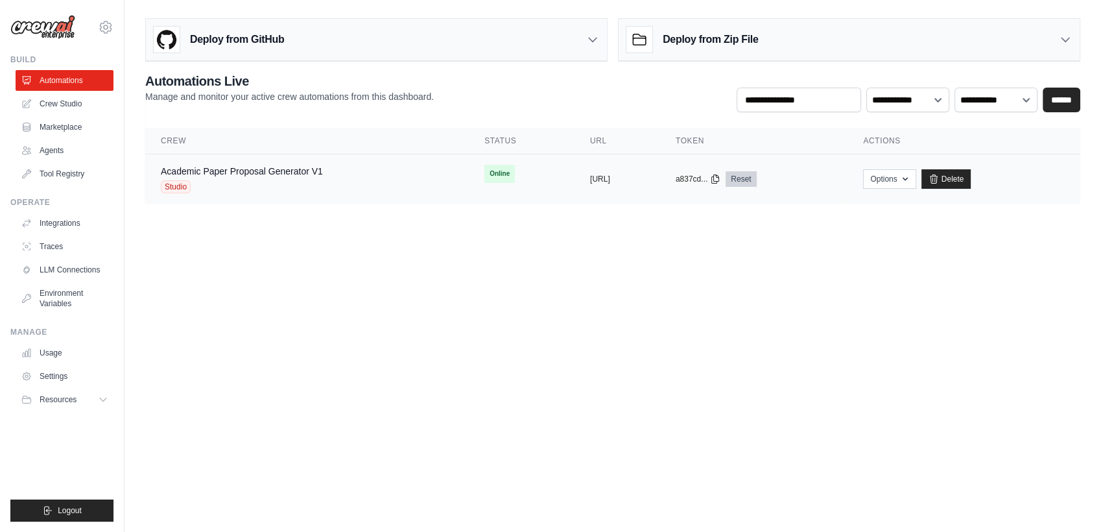
click at [756, 182] on link "Reset" at bounding box center [741, 179] width 30 height 16
click at [400, 167] on div "Academic Paper Proposal Generator V1 Studio" at bounding box center [307, 179] width 293 height 29
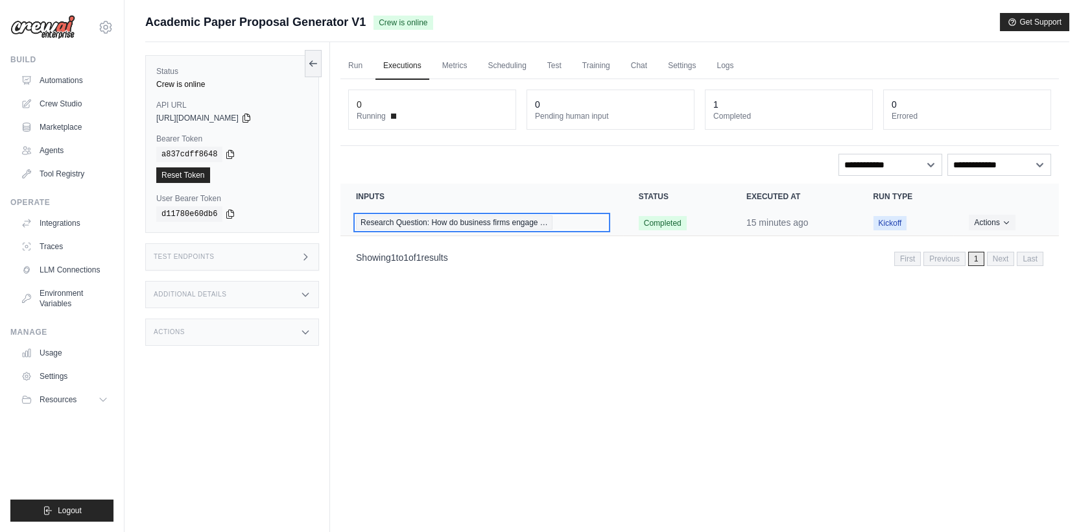
click at [453, 224] on span "Research Question: How do business firms engage …" at bounding box center [454, 222] width 197 height 14
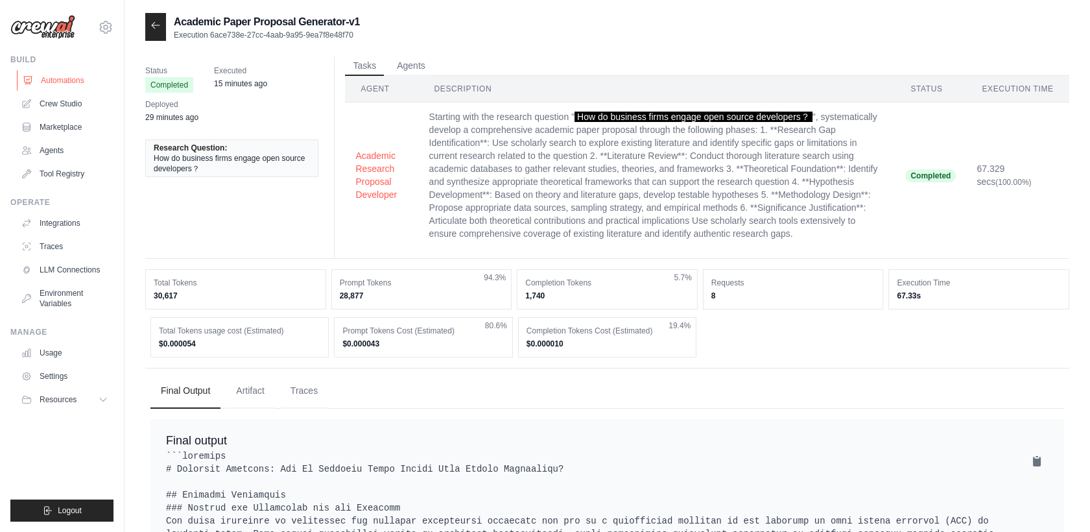
click at [40, 80] on link "Automations" at bounding box center [66, 80] width 98 height 21
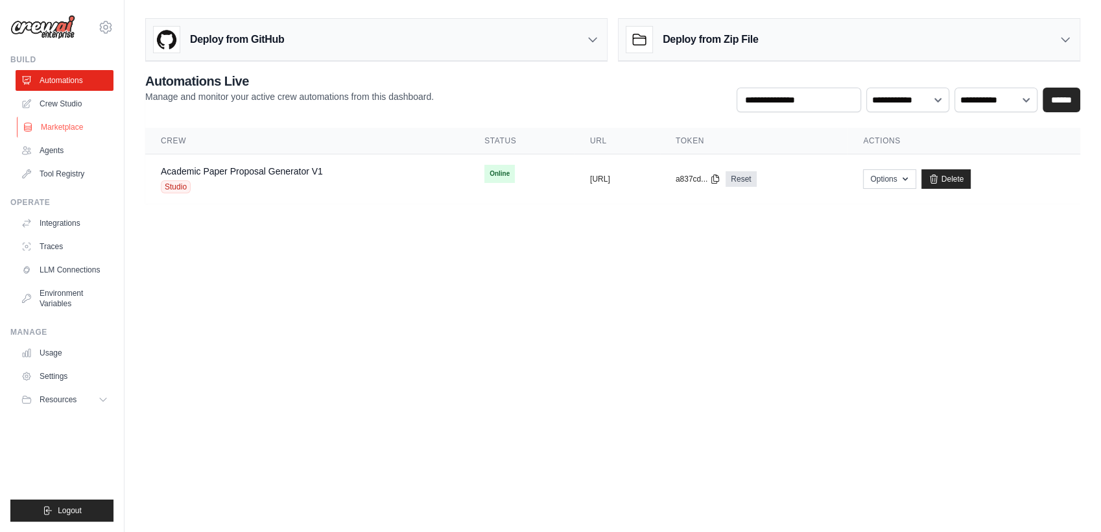
click at [61, 130] on link "Marketplace" at bounding box center [66, 127] width 98 height 21
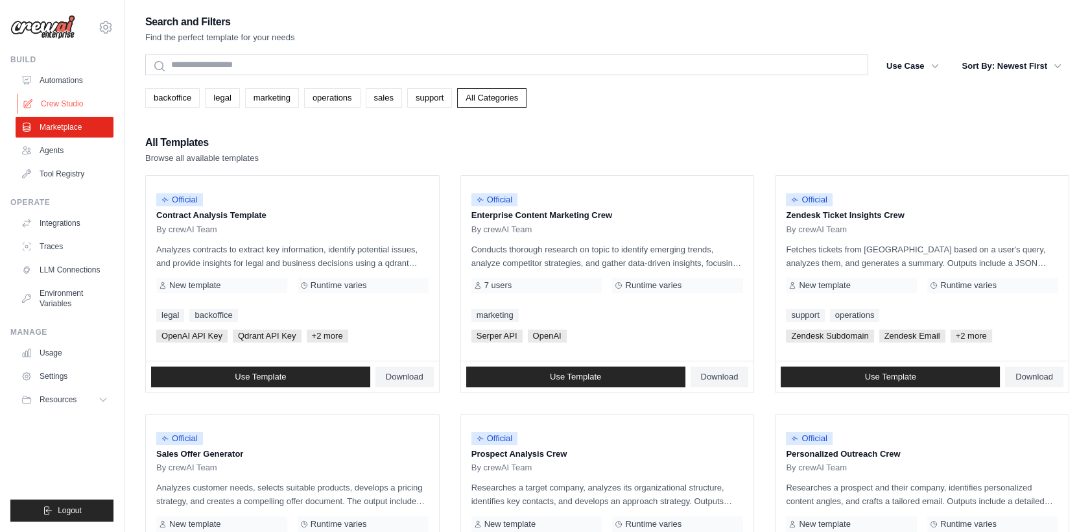
click at [53, 105] on link "Crew Studio" at bounding box center [66, 103] width 98 height 21
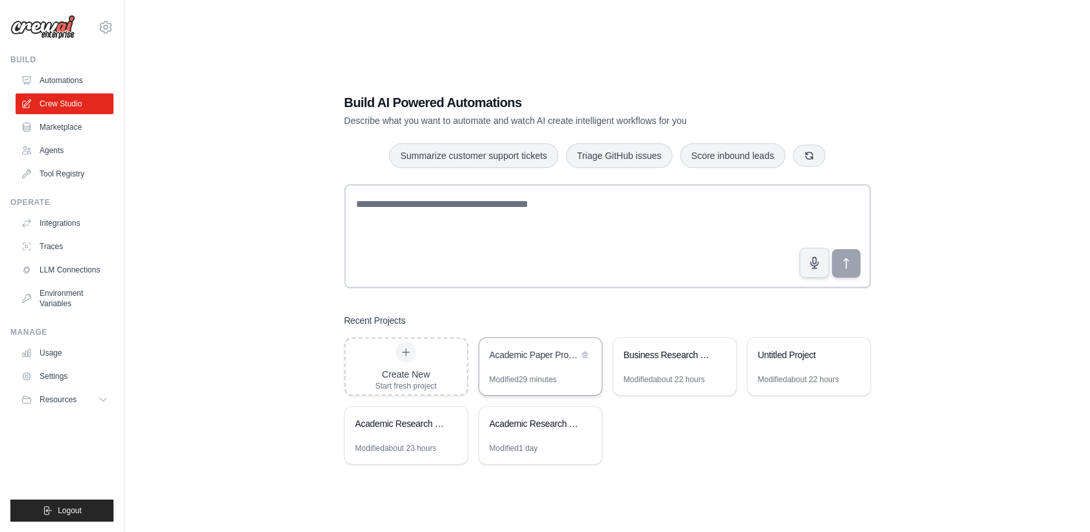
click at [533, 366] on div "Academic Paper Proposal Generator" at bounding box center [540, 356] width 123 height 36
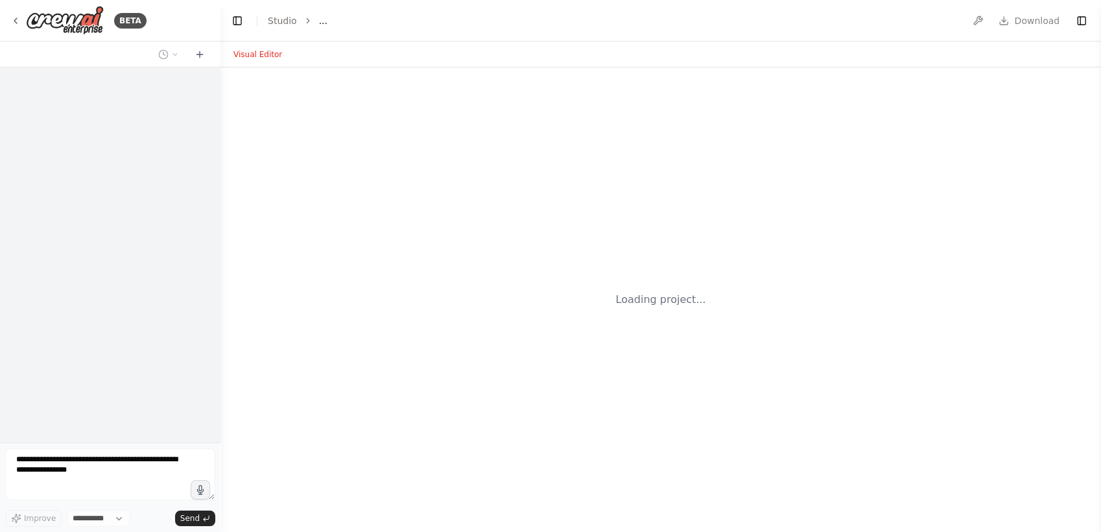
select select "****"
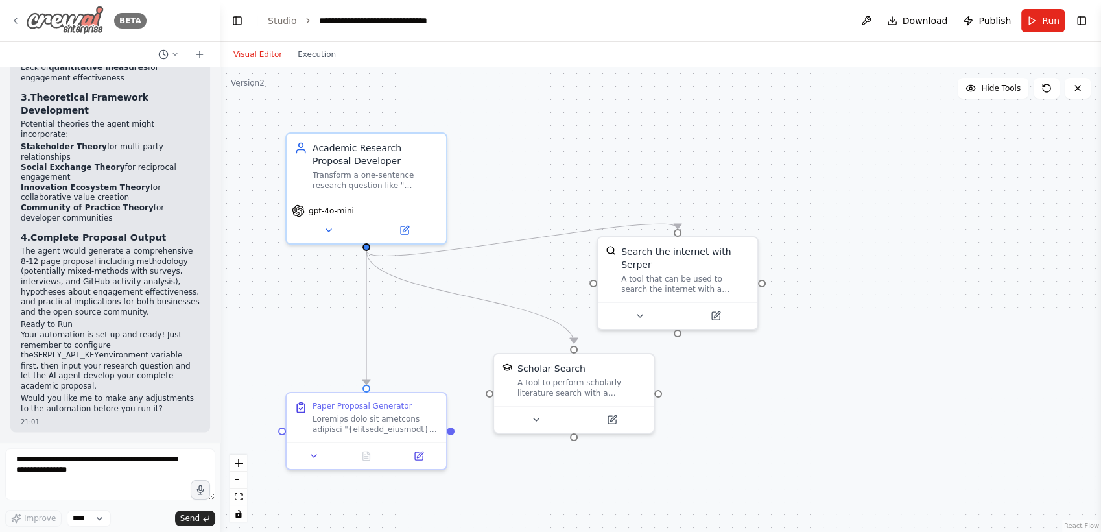
click at [23, 10] on div "BETA" at bounding box center [78, 20] width 136 height 29
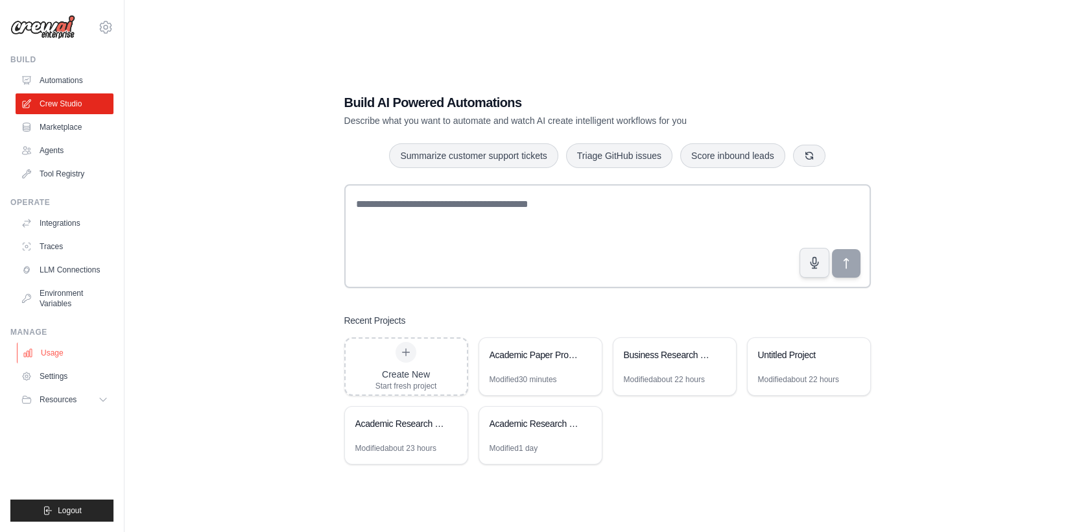
click at [66, 350] on link "Usage" at bounding box center [66, 352] width 98 height 21
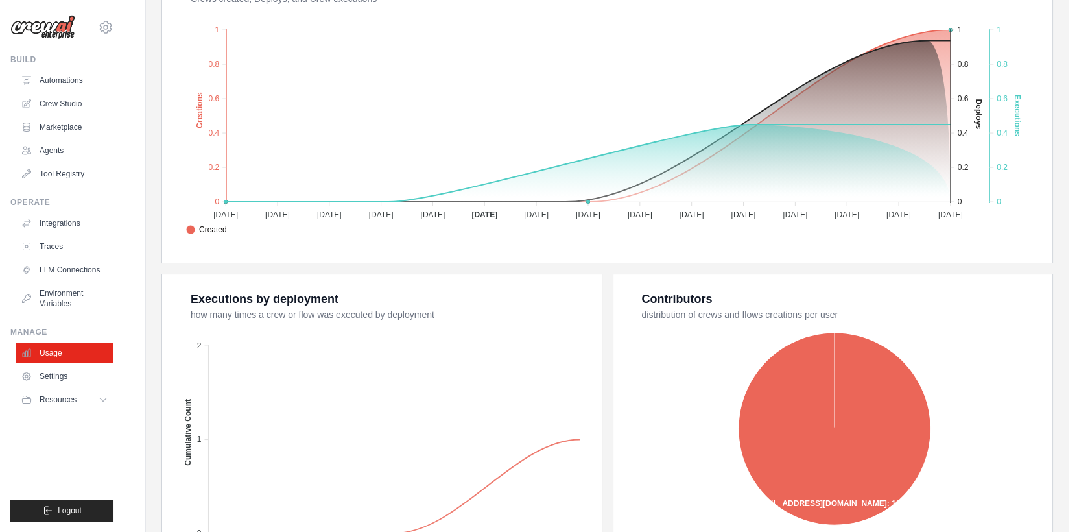
scroll to position [407, 0]
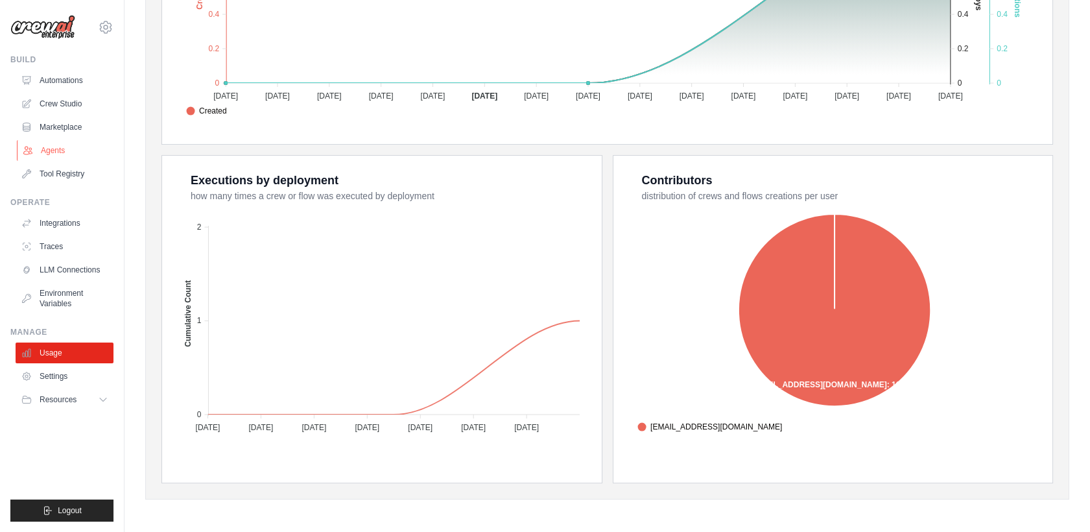
click at [58, 145] on link "Agents" at bounding box center [66, 150] width 98 height 21
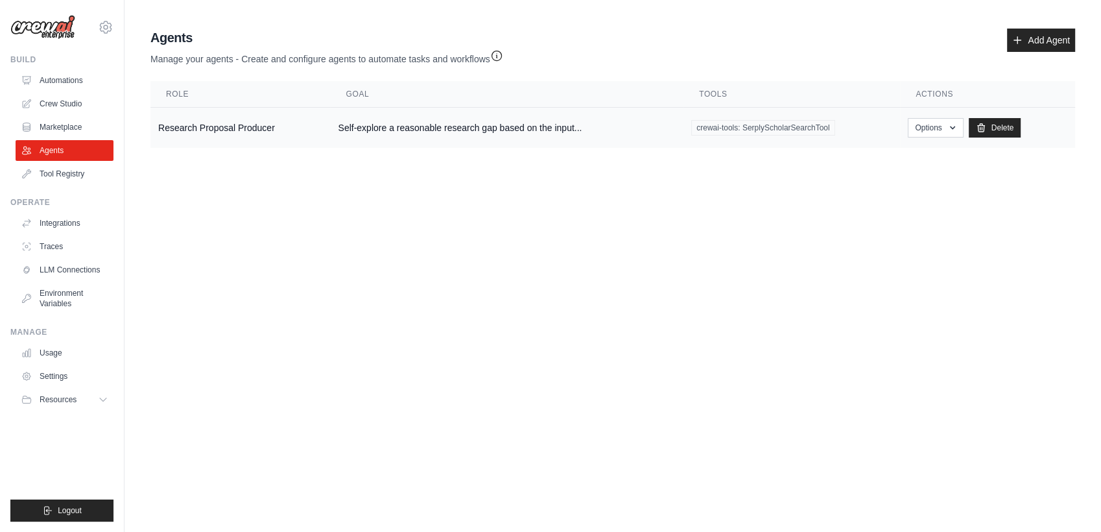
click at [200, 130] on td "Research Proposal Producer" at bounding box center [240, 128] width 180 height 41
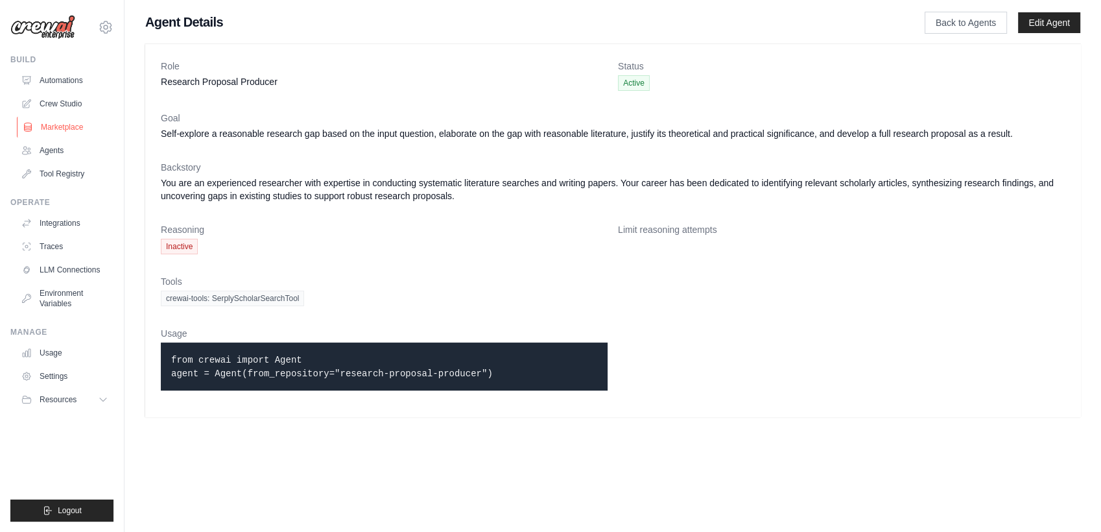
click at [62, 123] on link "Marketplace" at bounding box center [66, 127] width 98 height 21
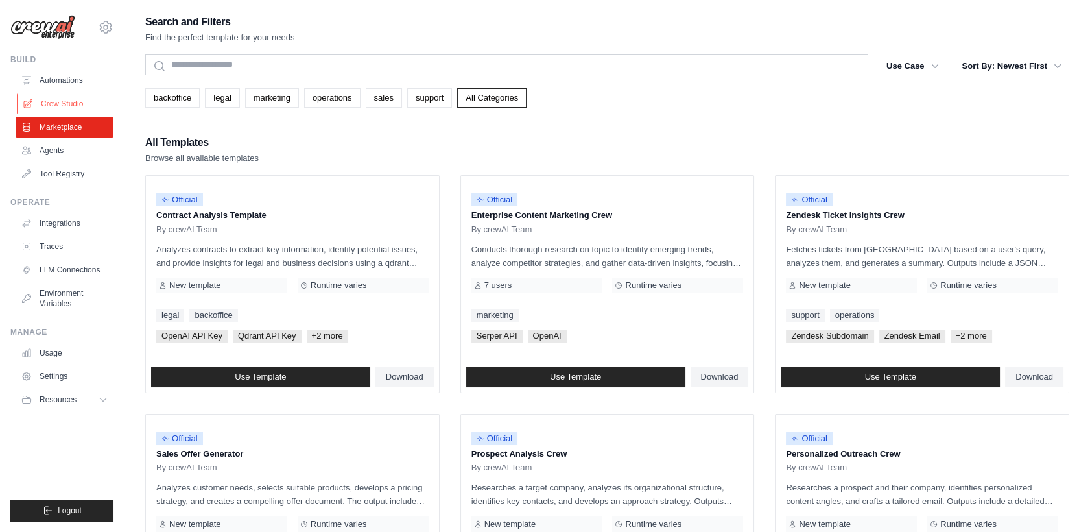
click at [64, 112] on link "Crew Studio" at bounding box center [66, 103] width 98 height 21
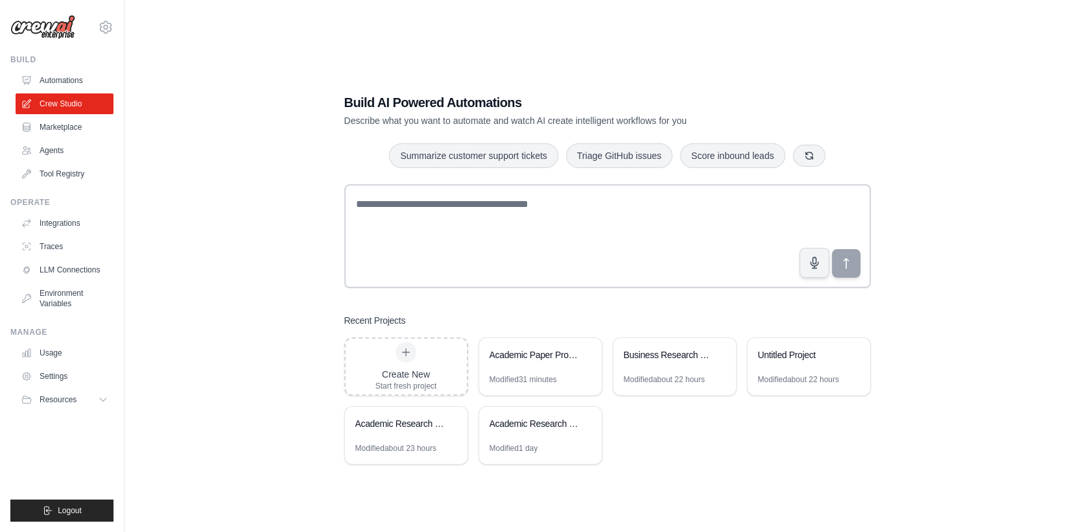
click at [63, 165] on link "Tool Registry" at bounding box center [65, 173] width 98 height 21
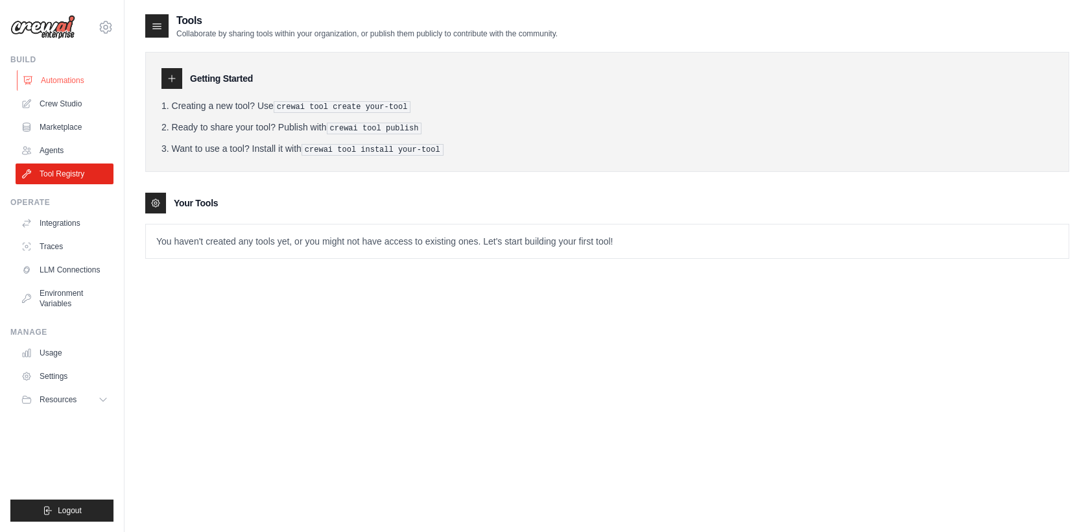
click at [68, 84] on link "Automations" at bounding box center [66, 80] width 98 height 21
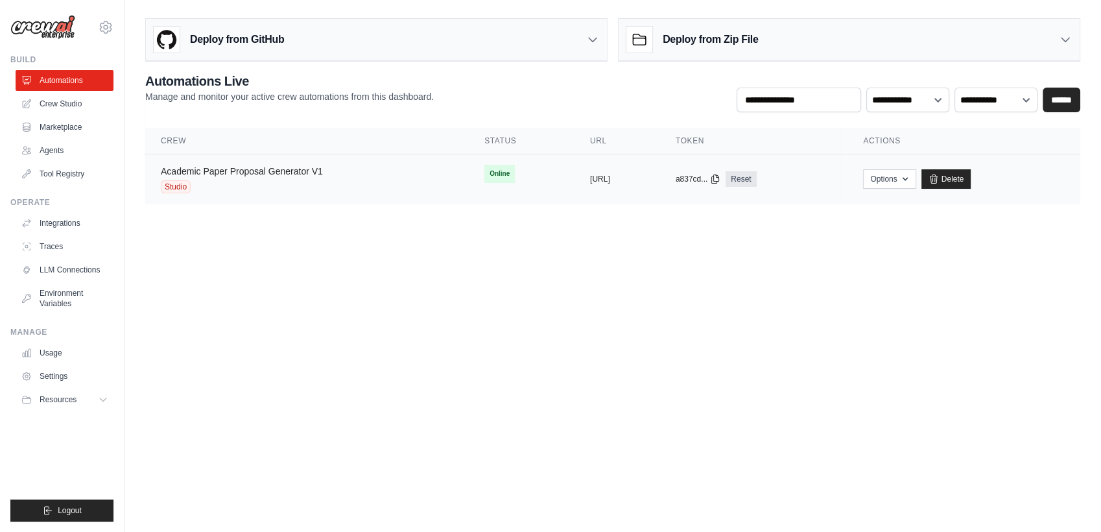
click at [292, 174] on link "Academic Paper Proposal Generator V1" at bounding box center [242, 171] width 162 height 10
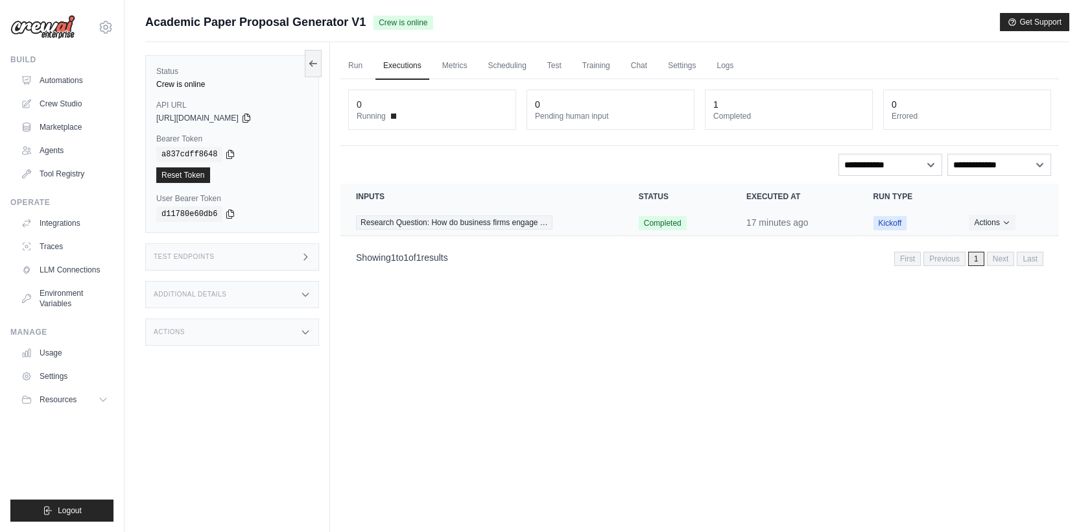
click at [445, 234] on td "Research Question: How do business firms engage …" at bounding box center [482, 223] width 283 height 27
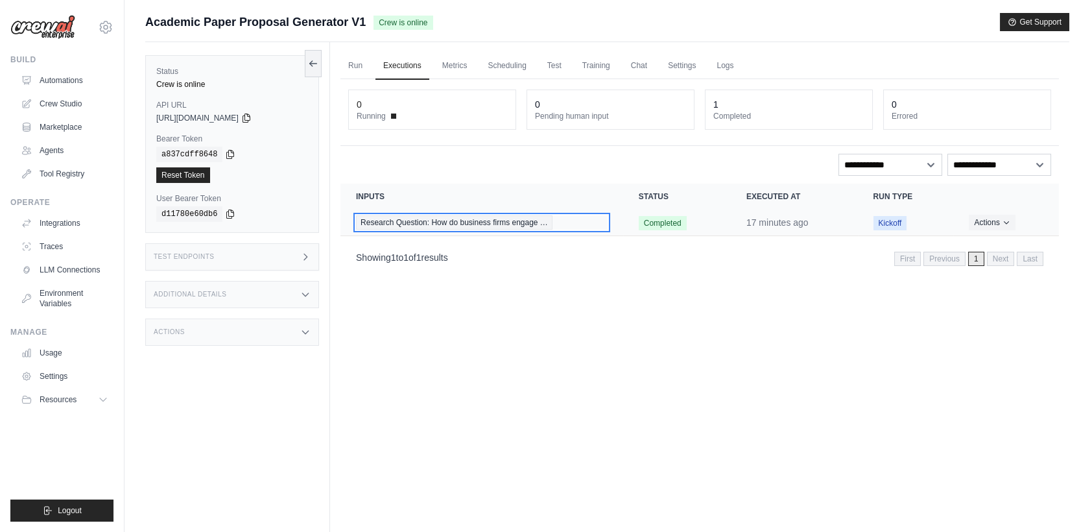
click at [446, 228] on span "Research Question: How do business firms engage …" at bounding box center [454, 222] width 197 height 14
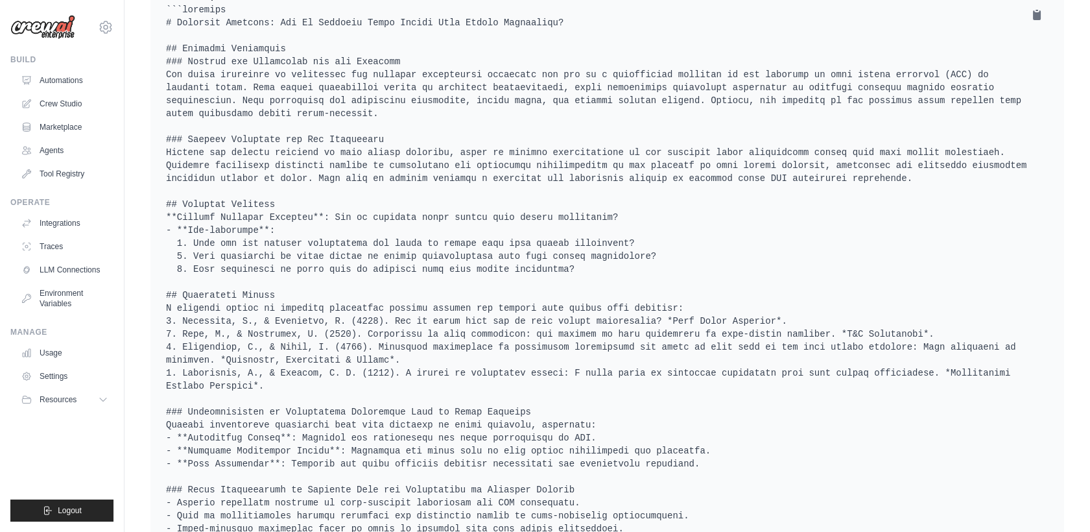
scroll to position [288, 0]
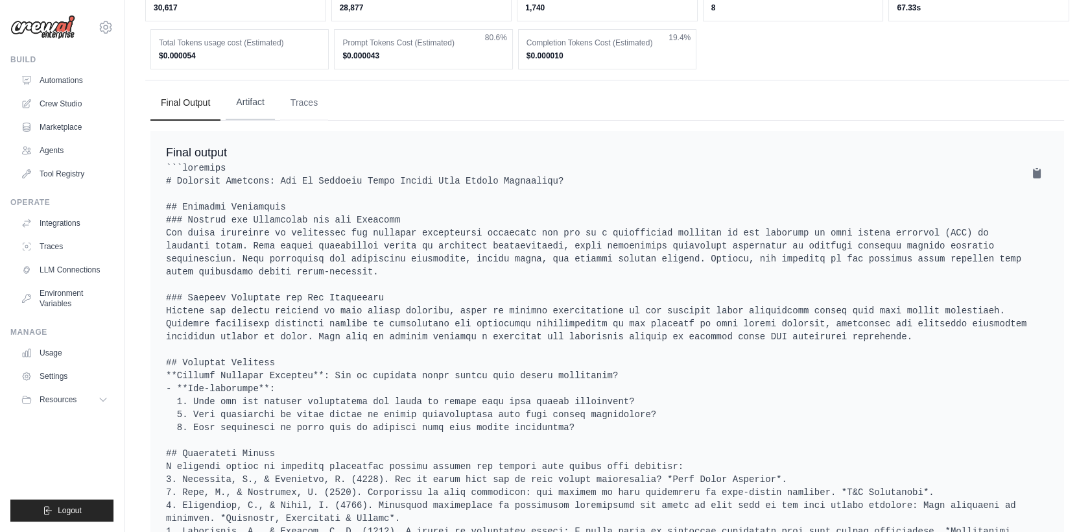
click at [259, 120] on button "Artifact" at bounding box center [250, 102] width 49 height 35
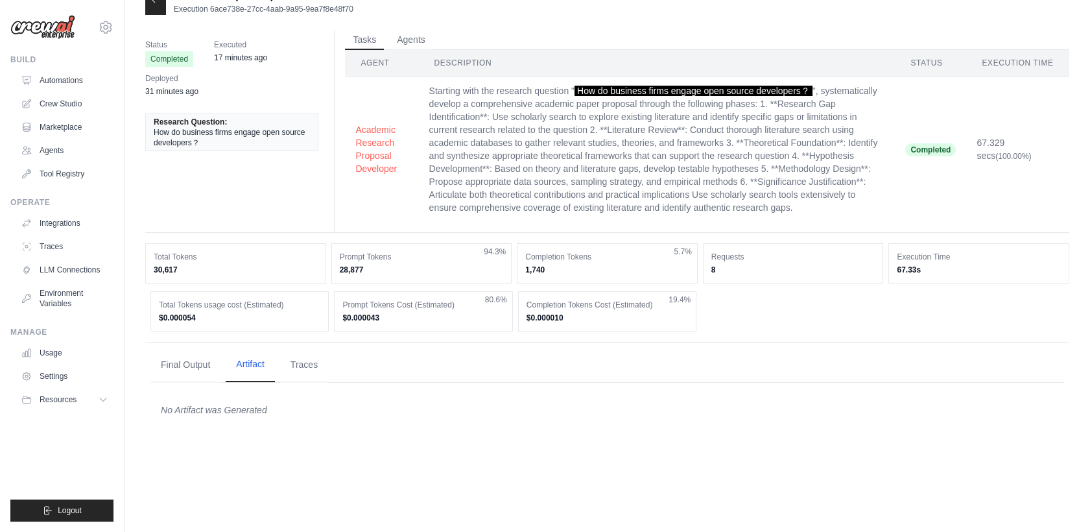
scroll to position [26, 0]
click at [173, 382] on button "Final Output" at bounding box center [185, 364] width 70 height 35
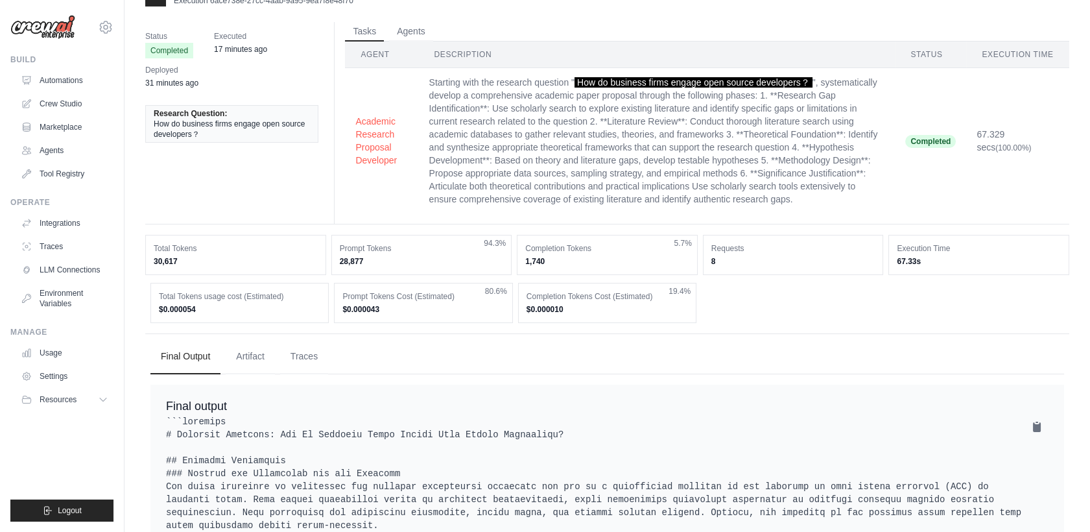
scroll to position [0, 0]
